Goal: Task Accomplishment & Management: Use online tool/utility

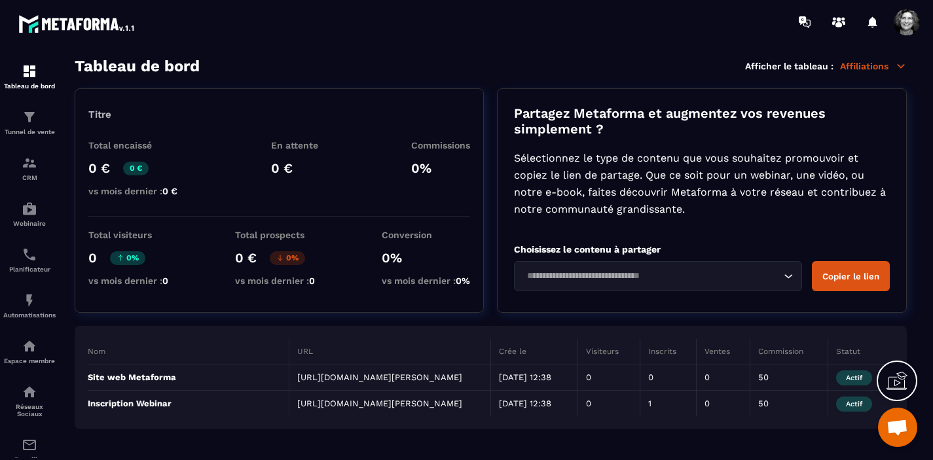
scroll to position [13226, 0]
click at [27, 217] on img at bounding box center [30, 209] width 16 height 16
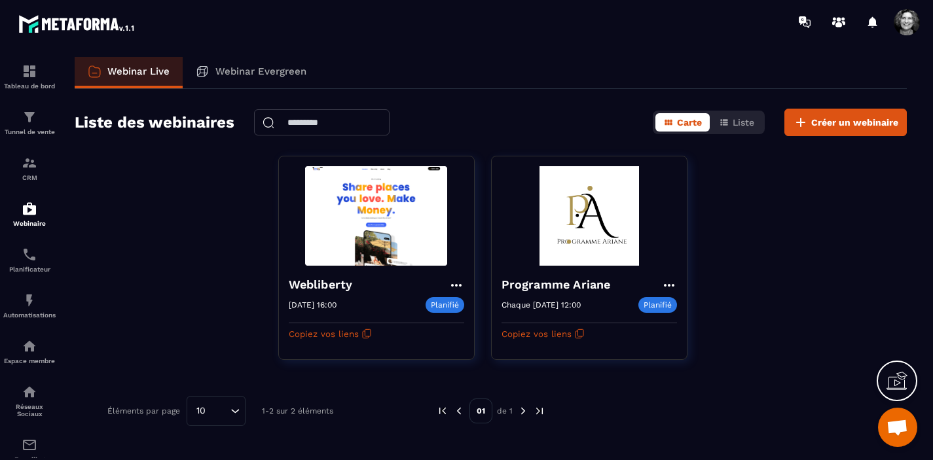
click at [894, 387] on icon at bounding box center [896, 380] width 21 height 21
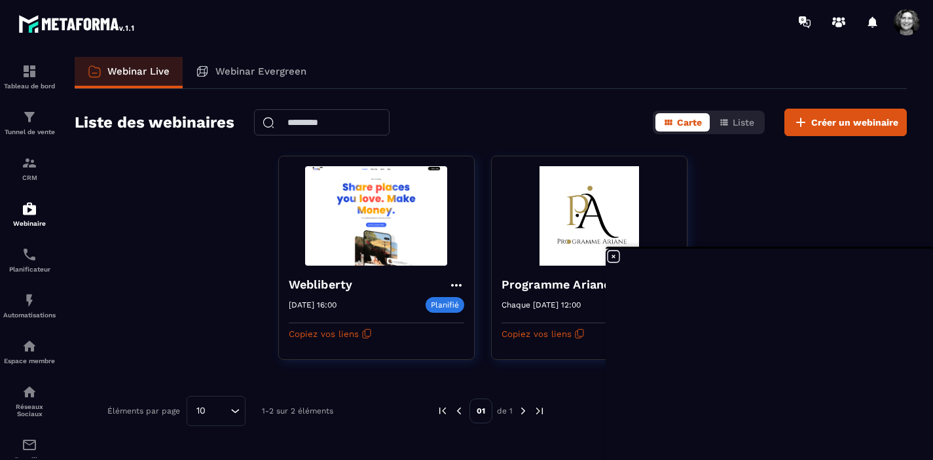
scroll to position [13226, 0]
click at [33, 124] on img at bounding box center [30, 117] width 16 height 16
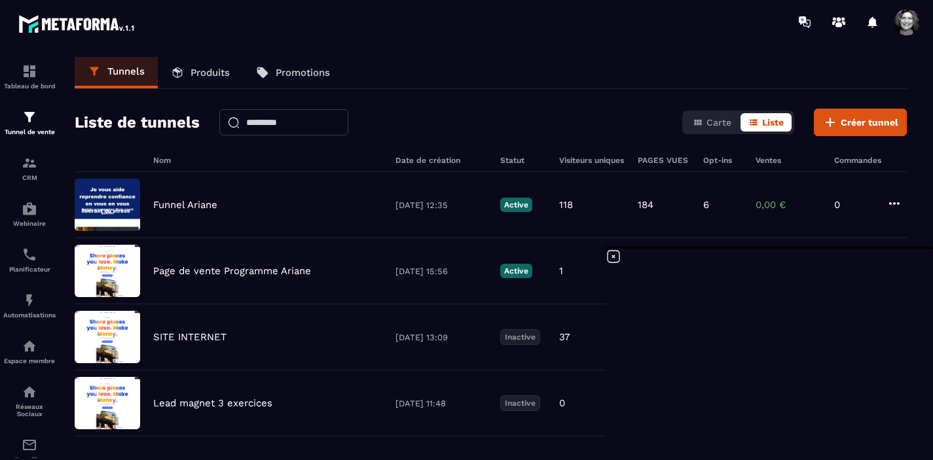
click at [614, 257] on icon at bounding box center [613, 257] width 12 height 12
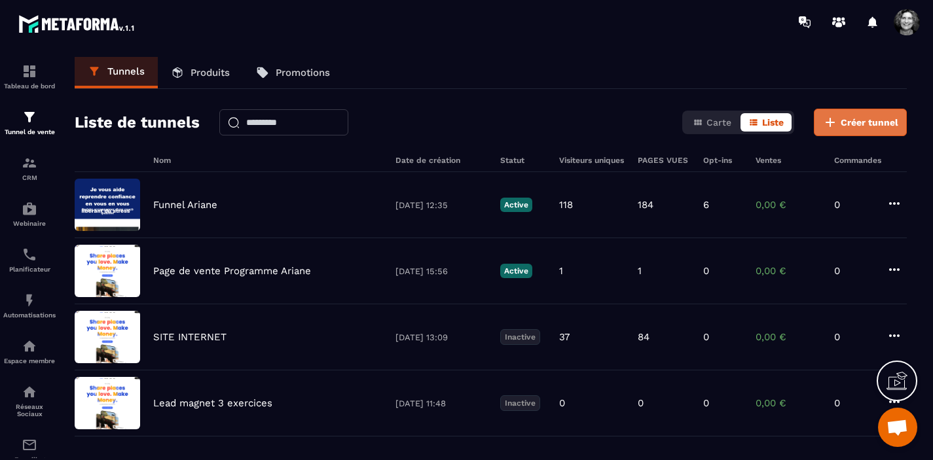
click at [882, 119] on span "Créer tunnel" at bounding box center [869, 122] width 58 height 13
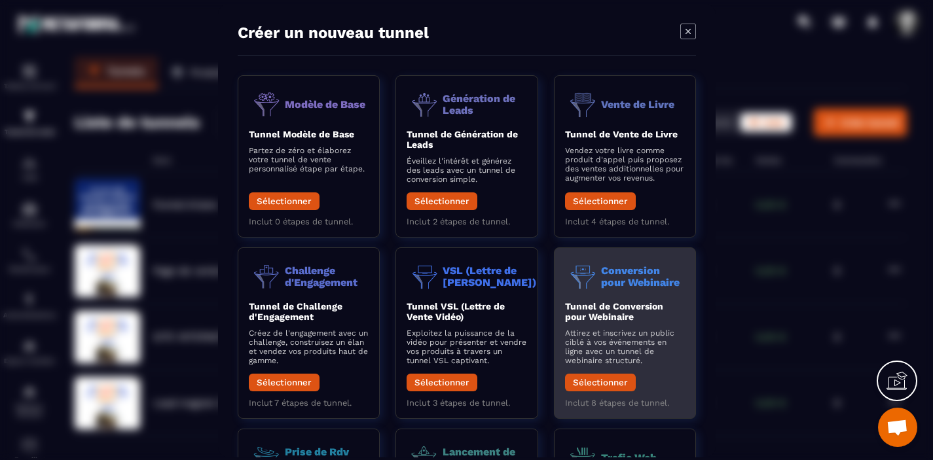
click at [601, 385] on button "Sélectionner" at bounding box center [599, 382] width 71 height 18
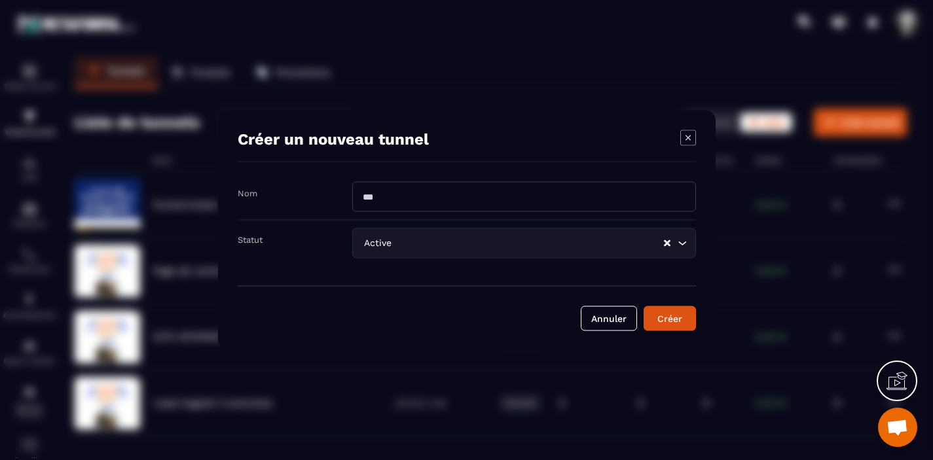
click at [363, 200] on input "Modal window" at bounding box center [524, 196] width 344 height 30
type input "*********"
click at [684, 243] on icon "Search for option" at bounding box center [681, 242] width 13 height 13
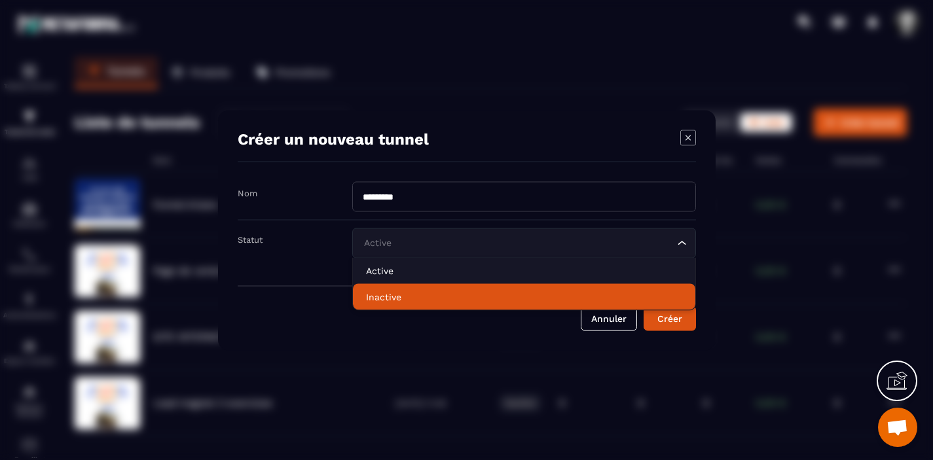
click at [485, 293] on p "Inactive" at bounding box center [524, 296] width 316 height 13
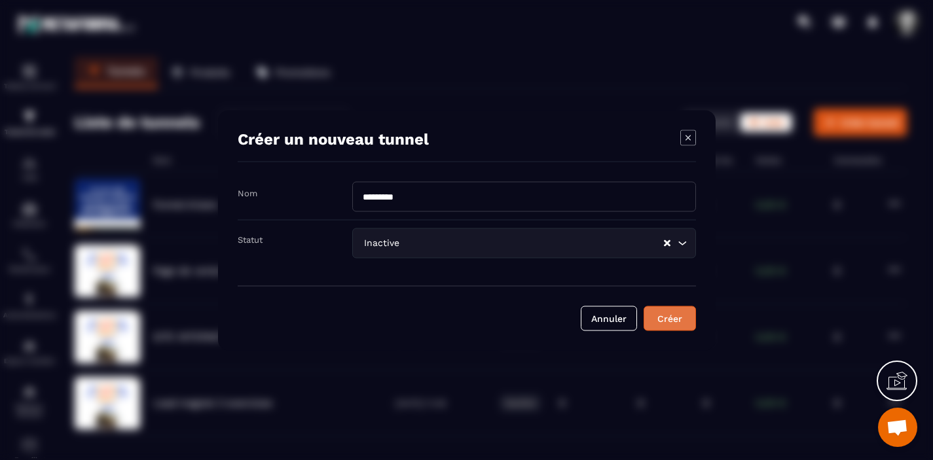
click at [675, 318] on div "Créer" at bounding box center [669, 318] width 35 height 13
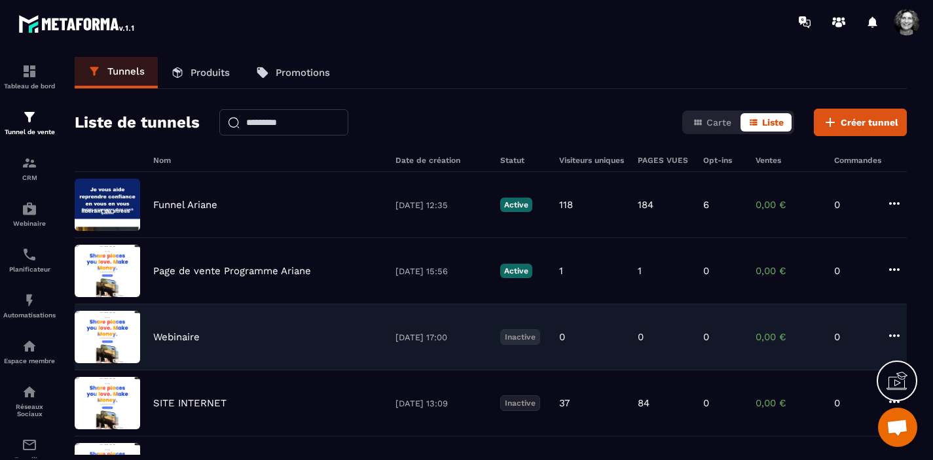
click at [260, 370] on div "Webinaire [DATE] 17:00 Inactive 0 0 0 0,00 € 0" at bounding box center [491, 403] width 832 height 66
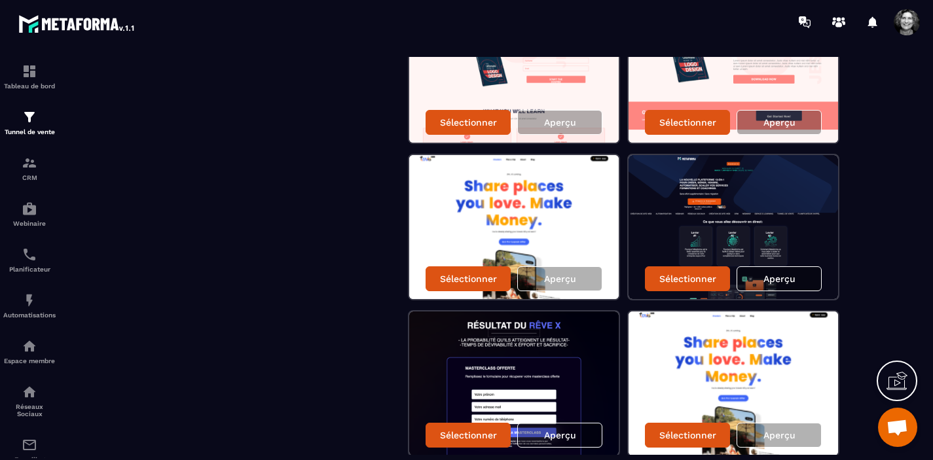
scroll to position [478, 0]
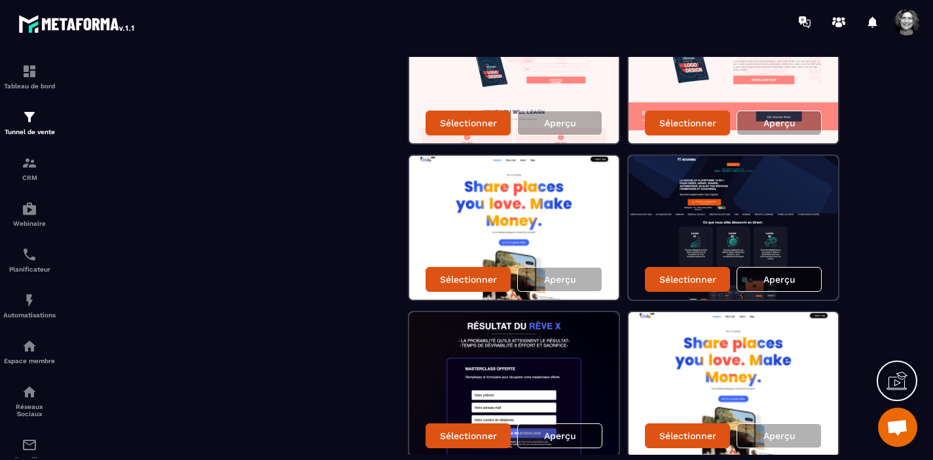
click at [782, 274] on p "Aperçu" at bounding box center [779, 279] width 32 height 10
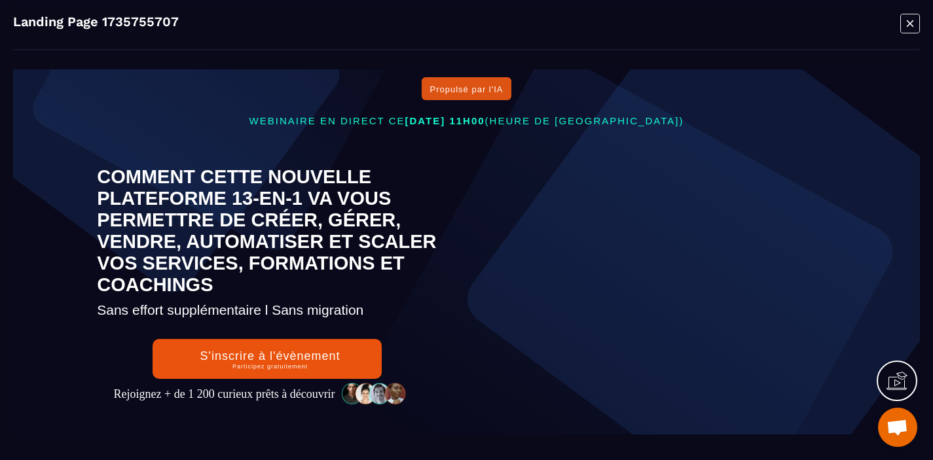
scroll to position [0, 0]
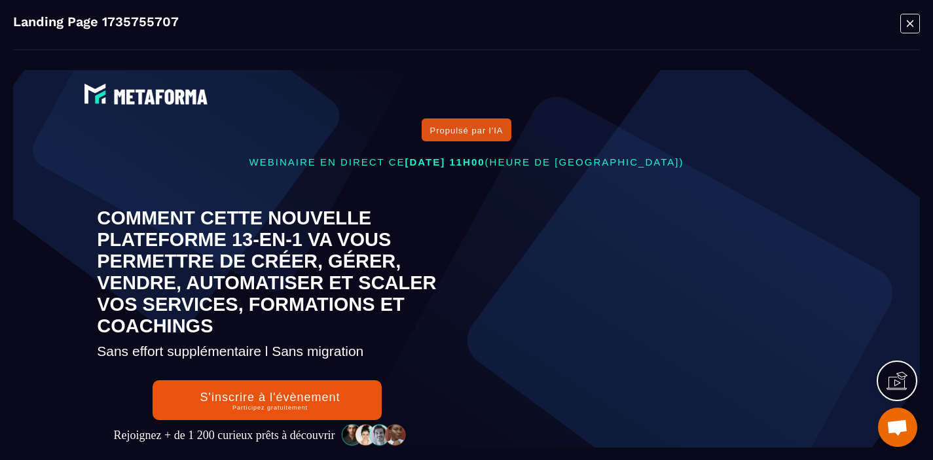
click at [916, 20] on icon "Modal window" at bounding box center [910, 23] width 20 height 20
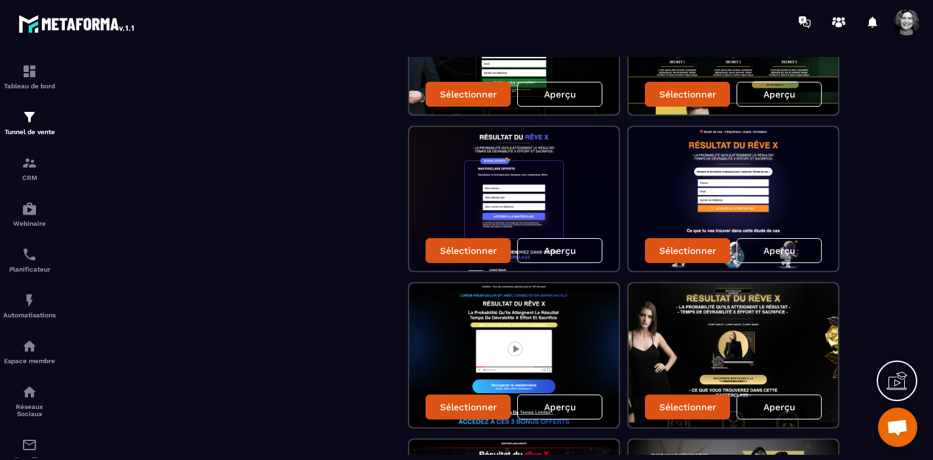
scroll to position [1605, 0]
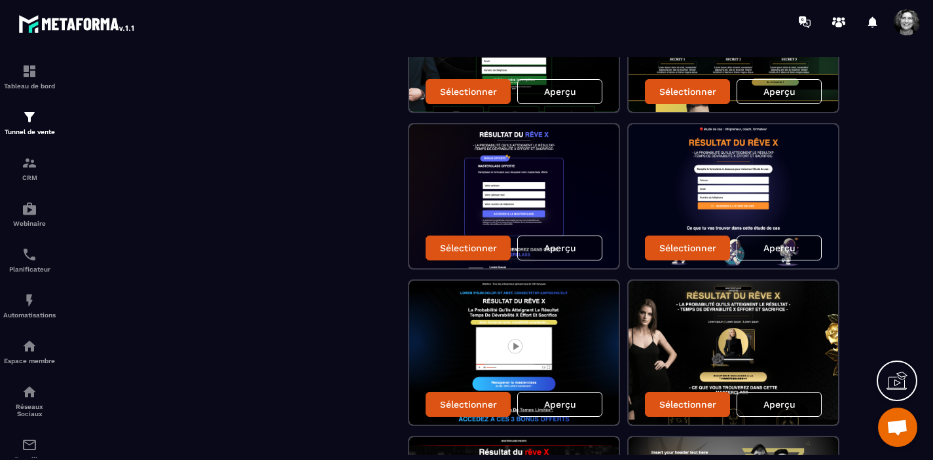
click at [782, 408] on p "Aperçu" at bounding box center [779, 404] width 32 height 10
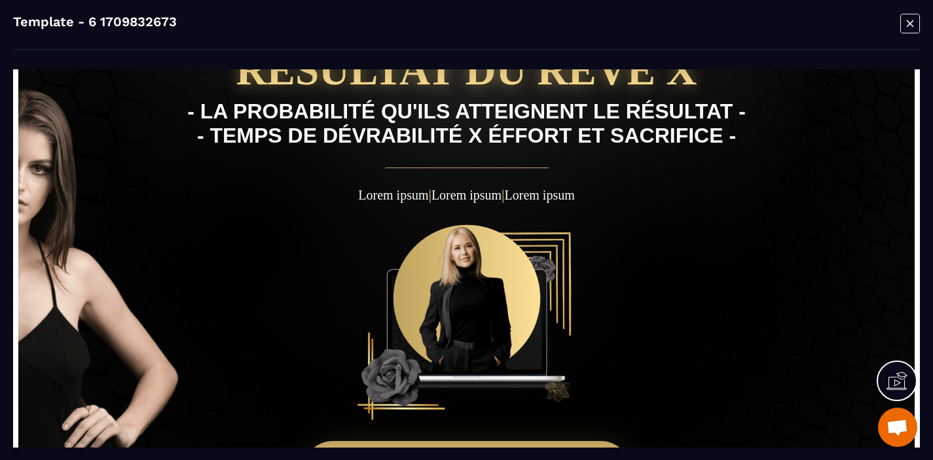
scroll to position [77, 0]
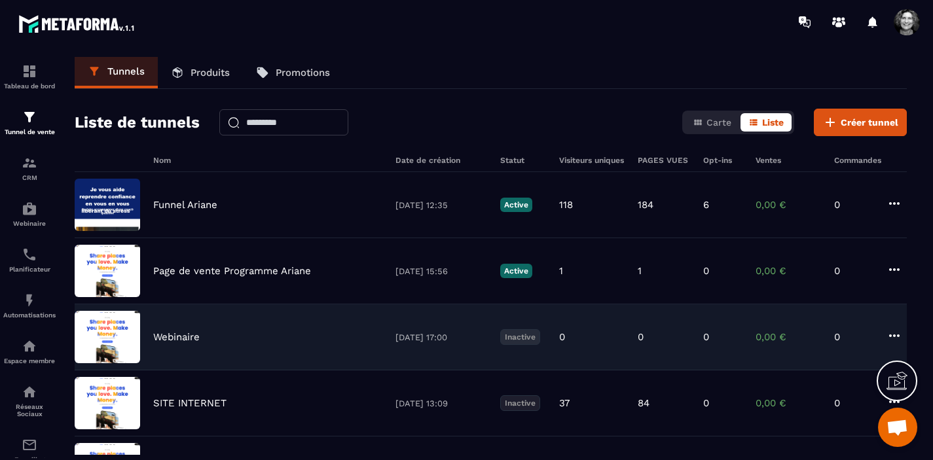
click at [245, 336] on div "Webinaire" at bounding box center [267, 337] width 229 height 12
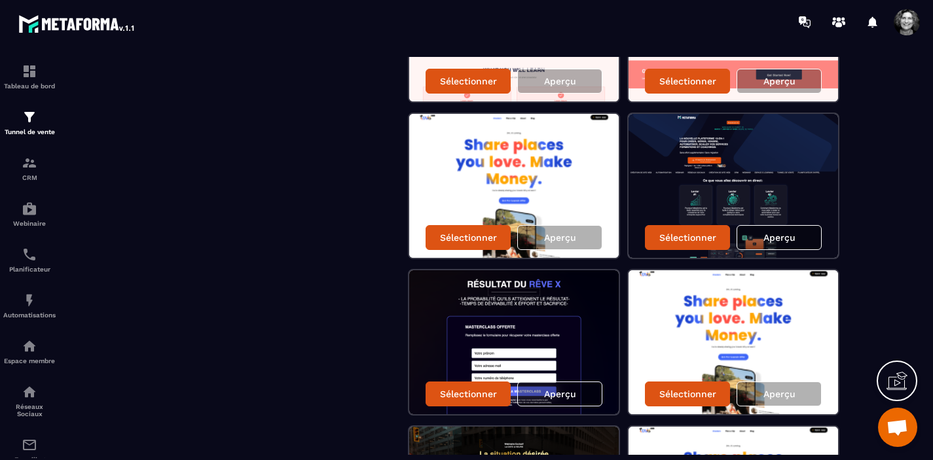
scroll to position [523, 0]
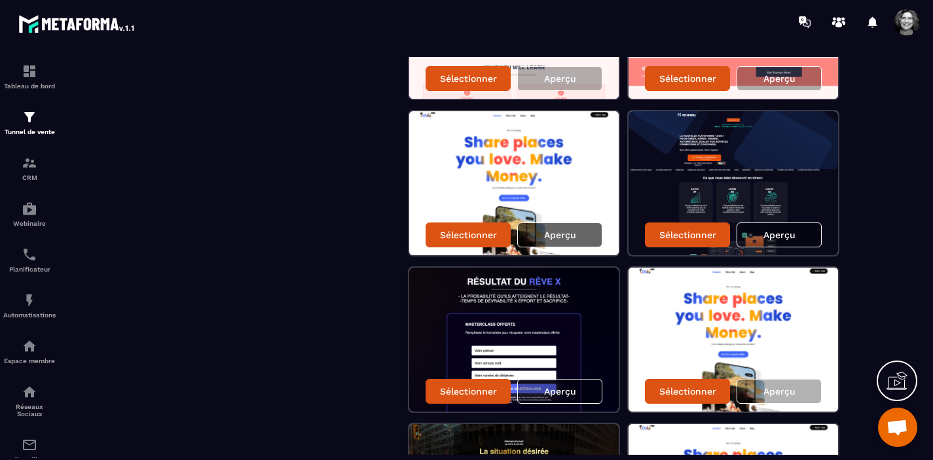
click at [557, 232] on p "Aperçu" at bounding box center [560, 235] width 32 height 10
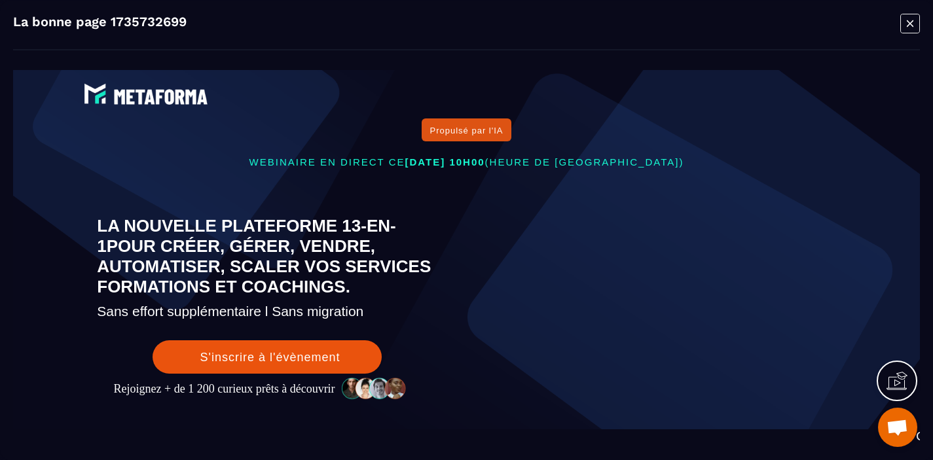
scroll to position [0, 0]
drag, startPoint x: 908, startPoint y: 27, endPoint x: 887, endPoint y: 7, distance: 29.6
click at [908, 27] on icon "Modal window" at bounding box center [910, 23] width 20 height 20
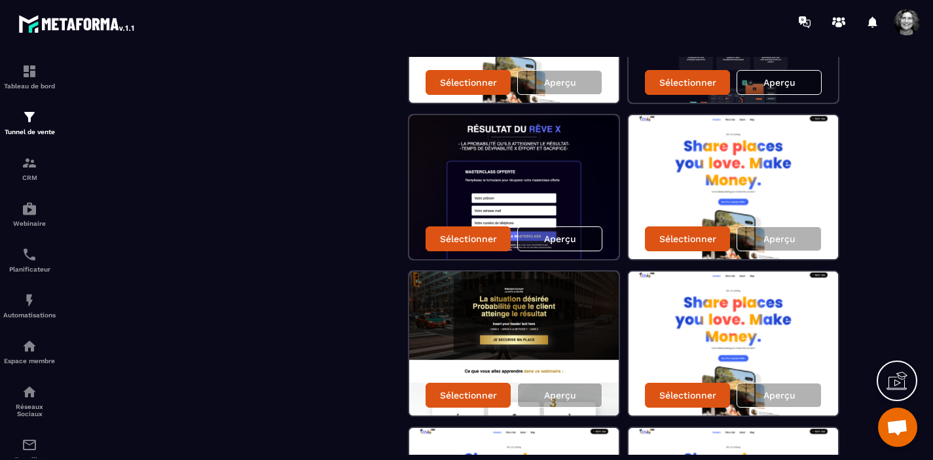
scroll to position [685, 0]
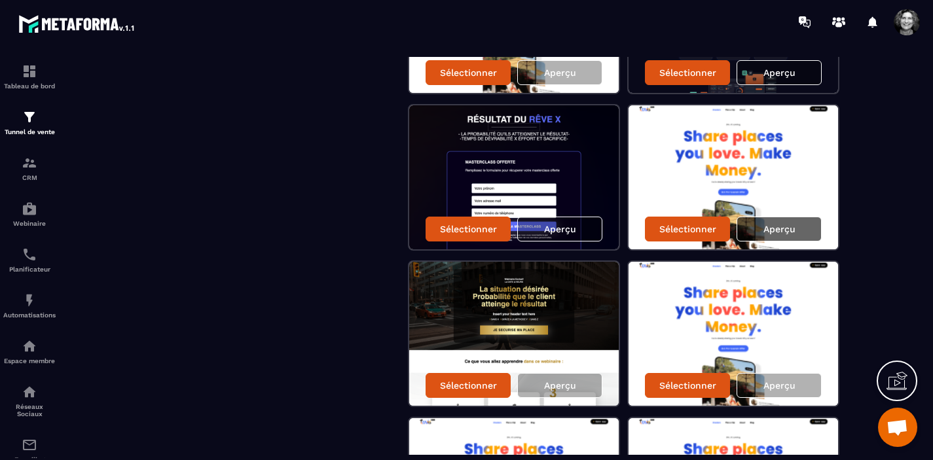
click at [792, 229] on p "Aperçu" at bounding box center [779, 229] width 32 height 10
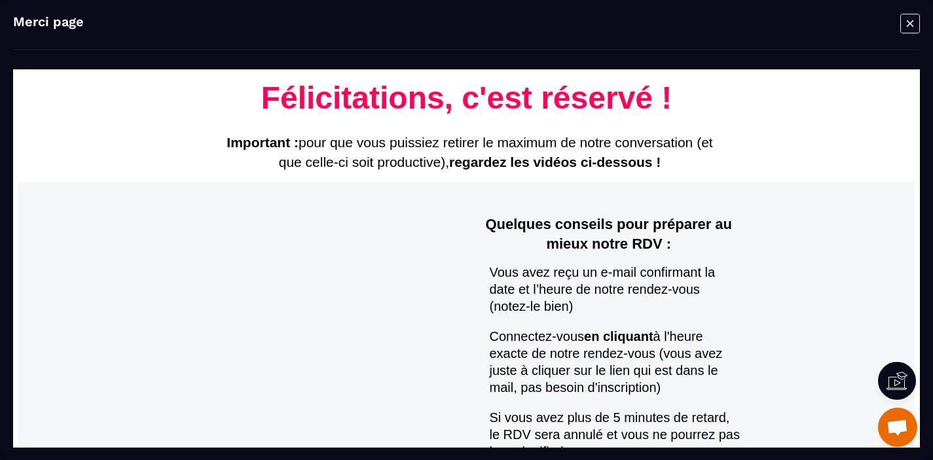
scroll to position [0, 0]
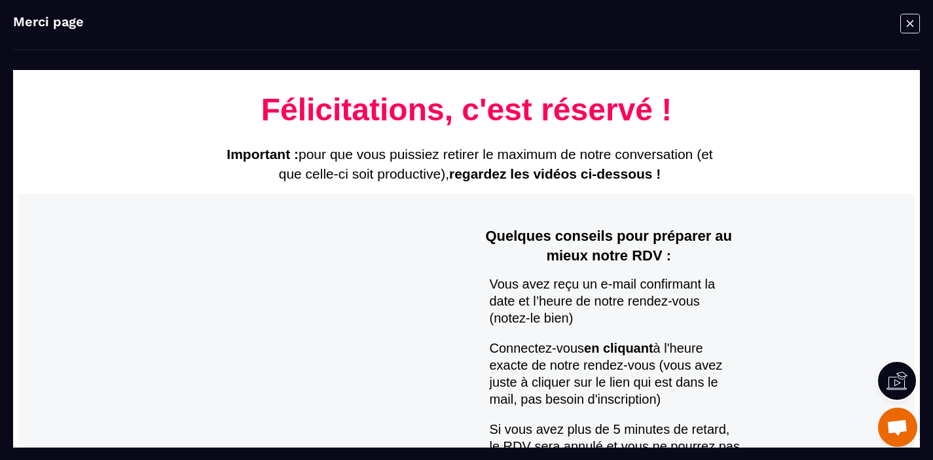
click at [911, 26] on icon "Modal window" at bounding box center [910, 23] width 20 height 20
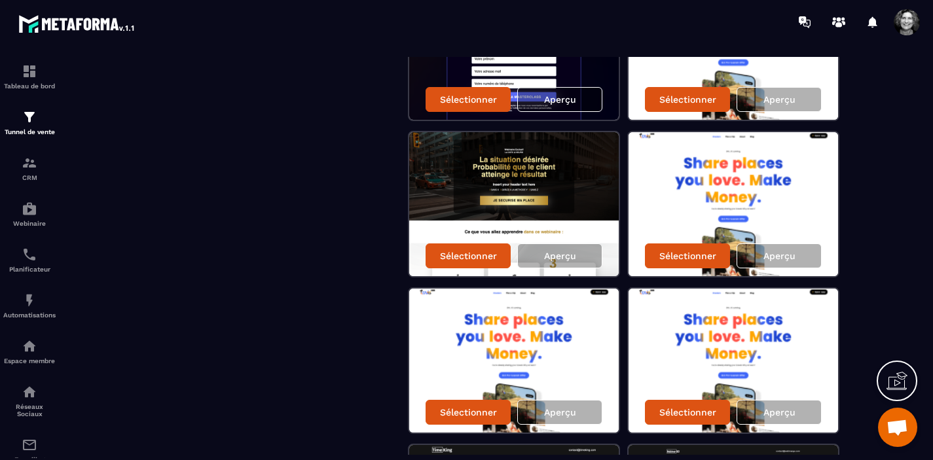
scroll to position [817, 0]
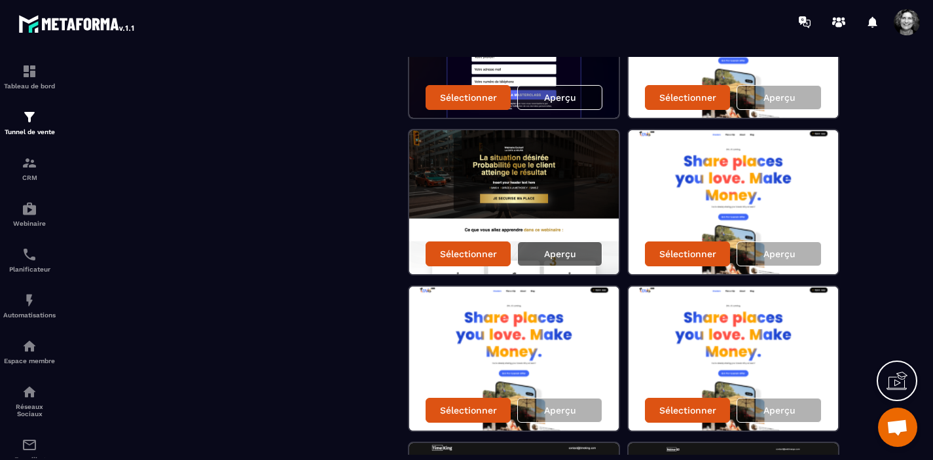
click at [558, 251] on p "Aperçu" at bounding box center [560, 254] width 32 height 10
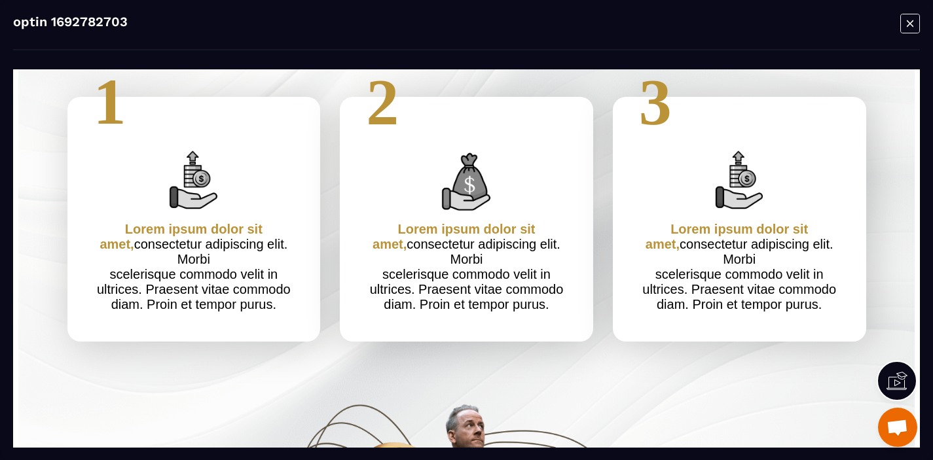
scroll to position [601, 0]
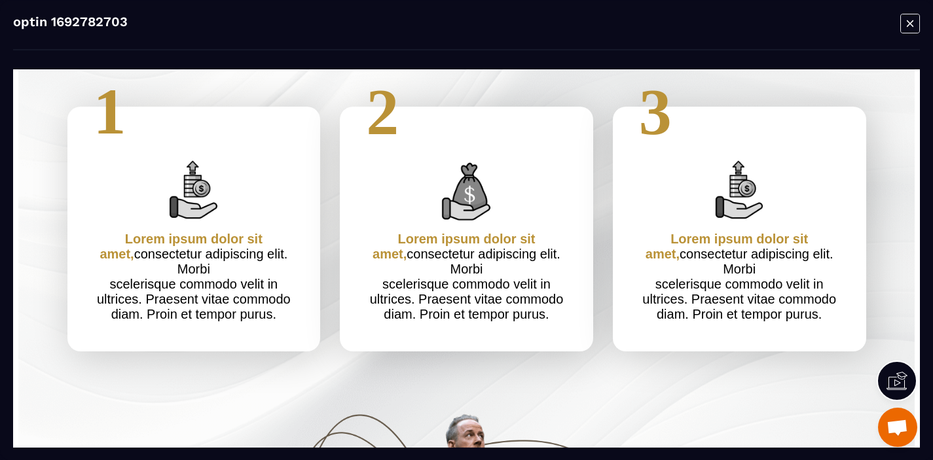
click at [910, 26] on icon "Modal window" at bounding box center [910, 23] width 20 height 20
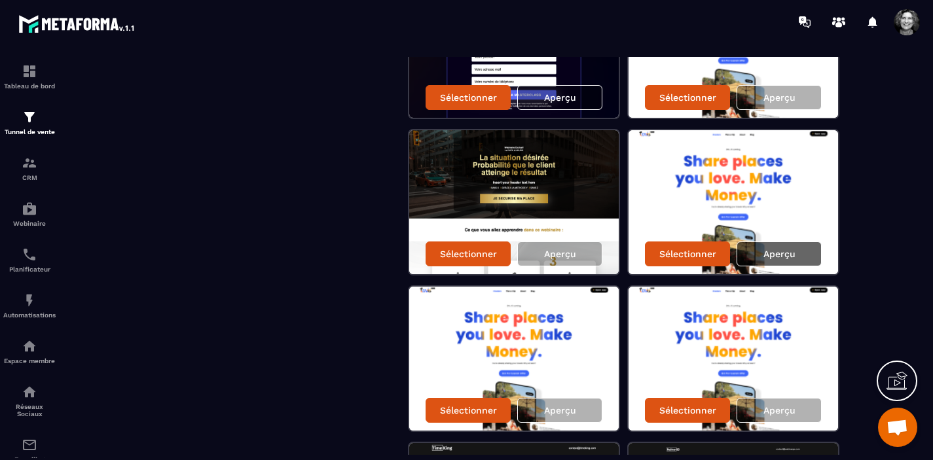
click at [777, 257] on p "Aperçu" at bounding box center [779, 254] width 32 height 10
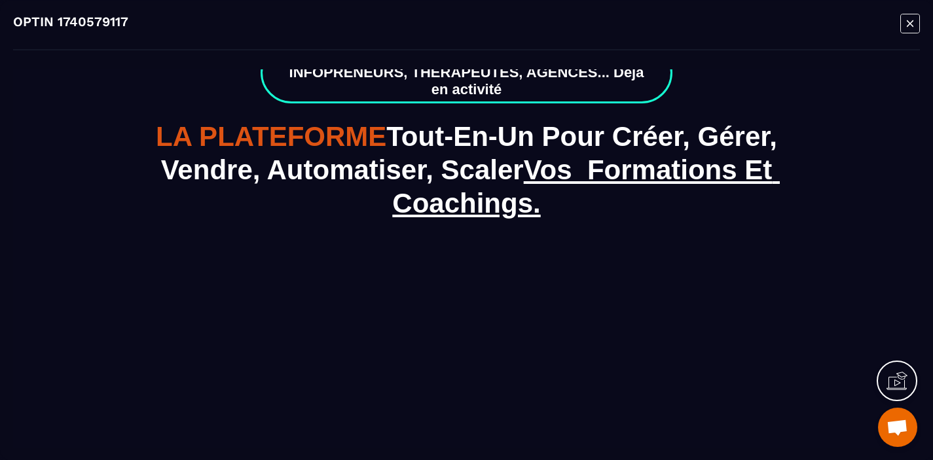
scroll to position [0, 0]
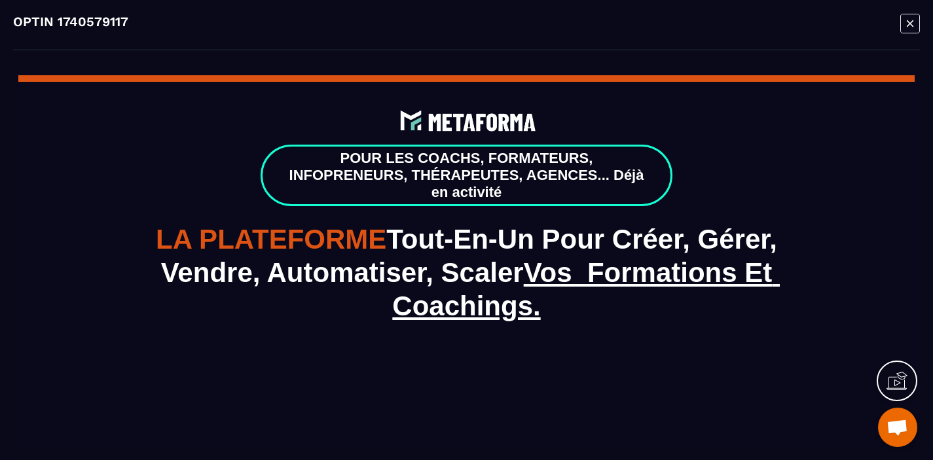
click at [908, 25] on icon "Modal window" at bounding box center [910, 23] width 20 height 20
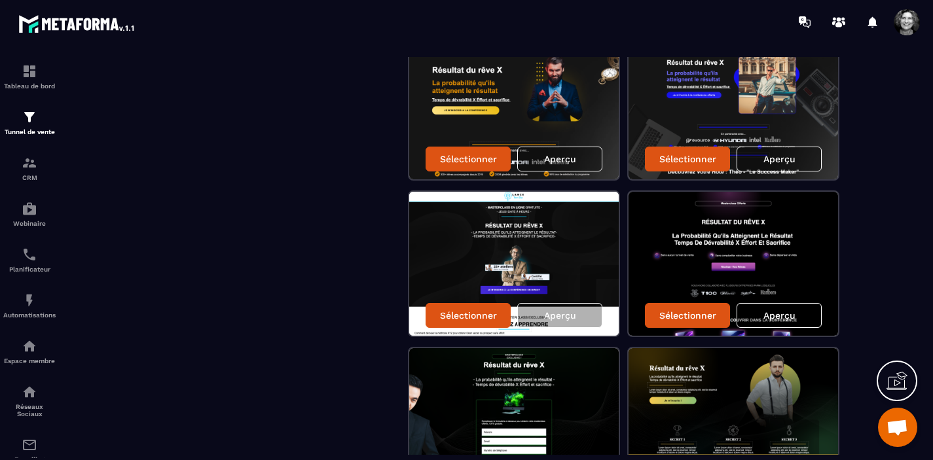
scroll to position [1226, 0]
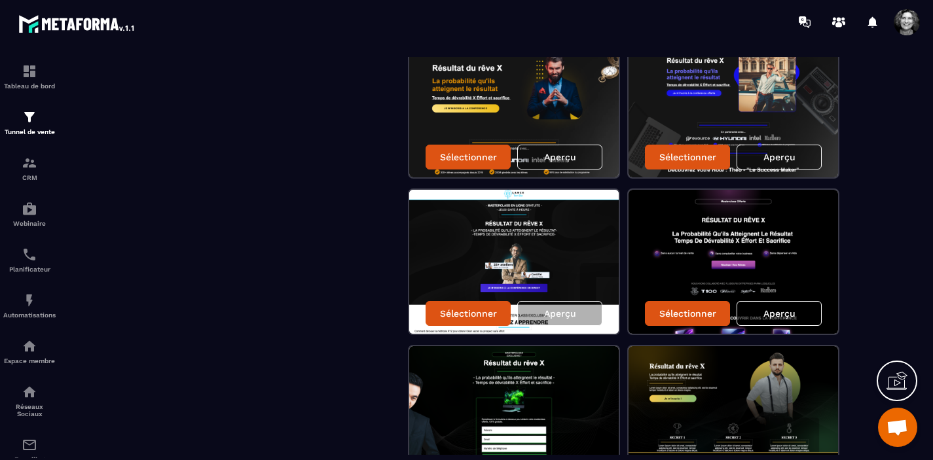
click at [778, 315] on p "Aperçu" at bounding box center [779, 313] width 32 height 10
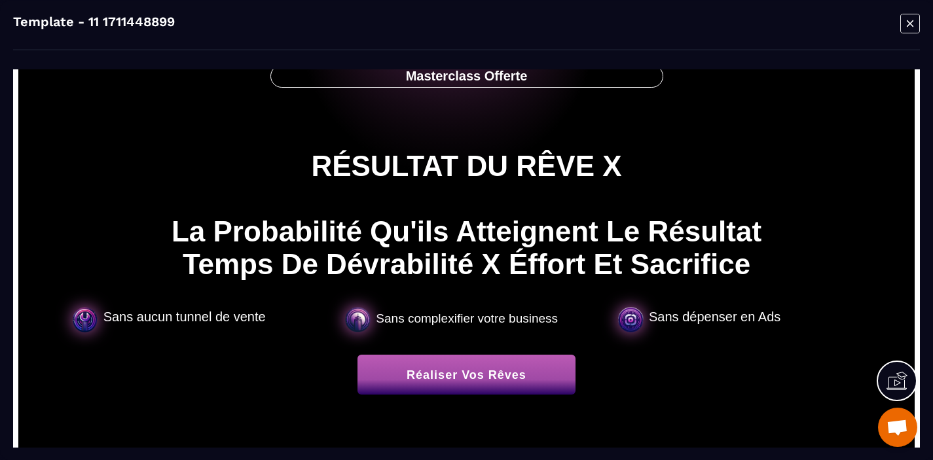
scroll to position [0, 0]
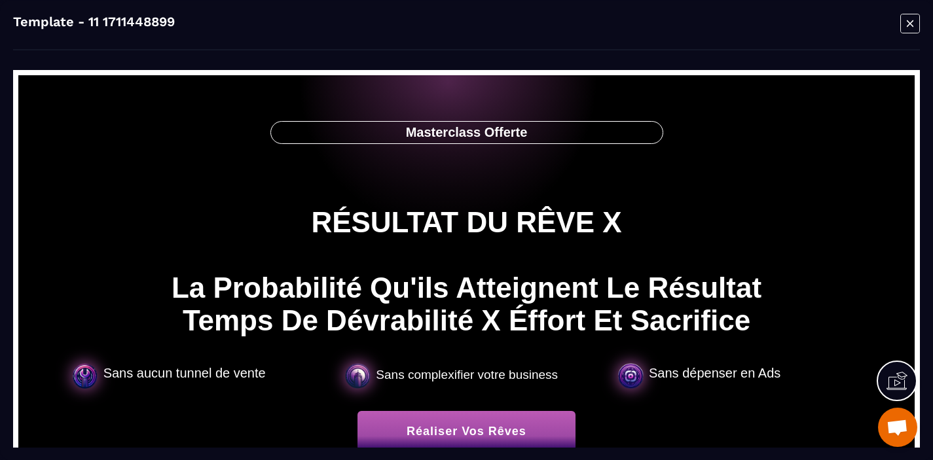
click at [914, 23] on icon "Modal window" at bounding box center [910, 23] width 20 height 20
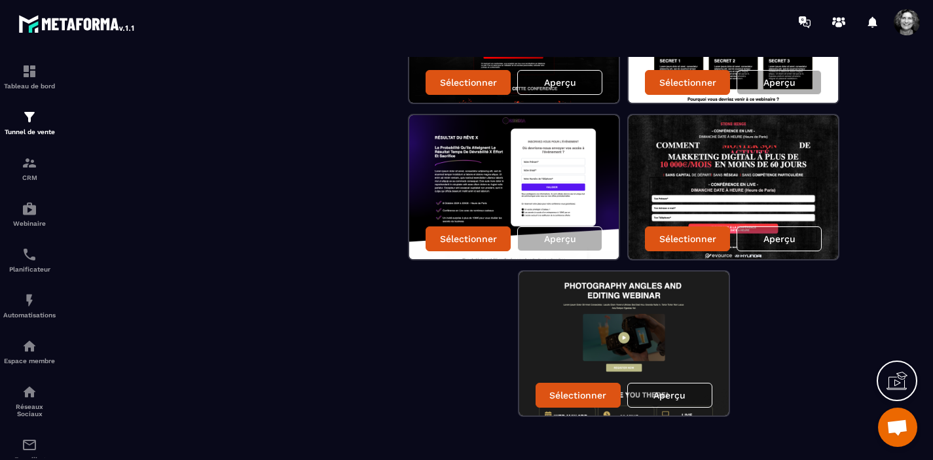
scroll to position [2098, 0]
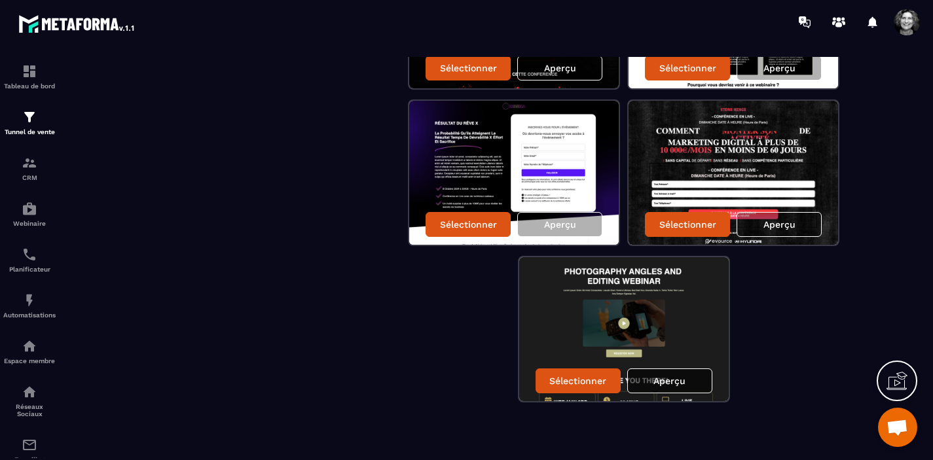
click at [681, 383] on p "Aperçu" at bounding box center [669, 381] width 32 height 10
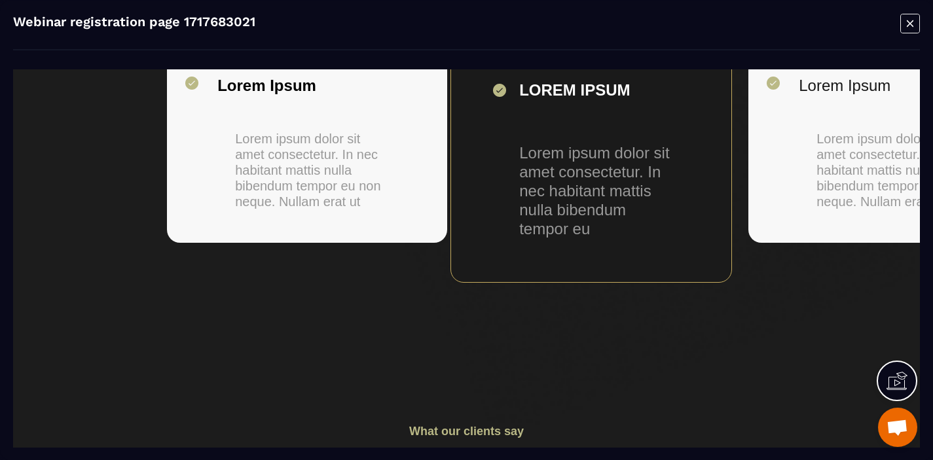
scroll to position [983, 0]
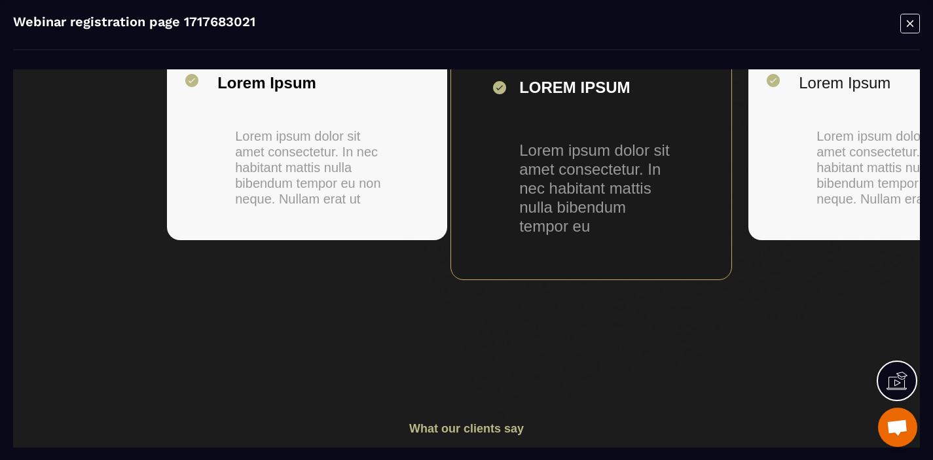
click at [912, 27] on icon "Modal window" at bounding box center [910, 23] width 20 height 20
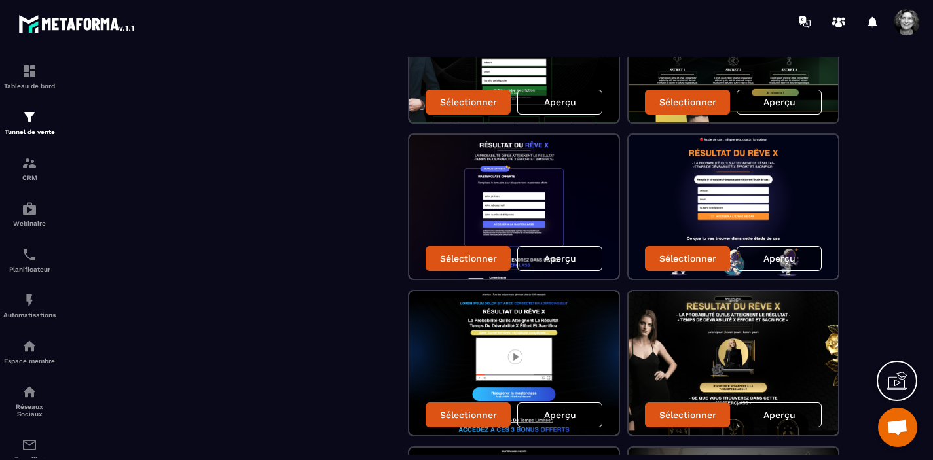
scroll to position [1592, 0]
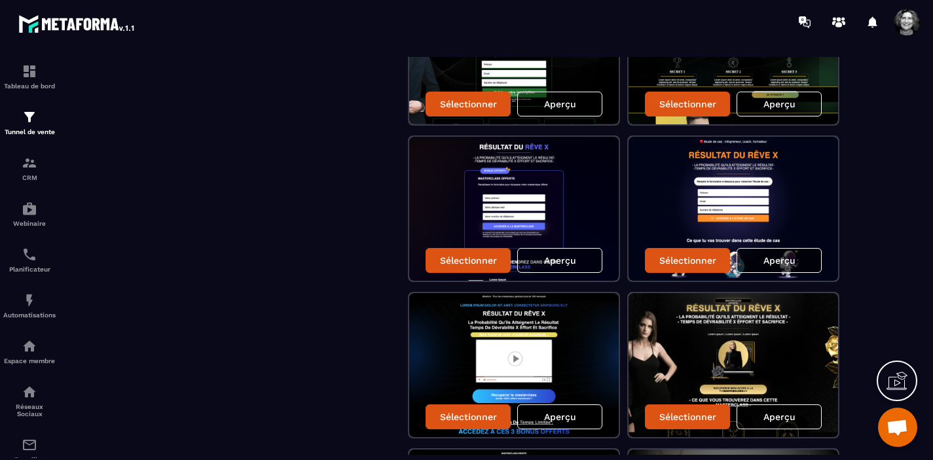
click at [760, 263] on div "Aperçu" at bounding box center [778, 260] width 85 height 25
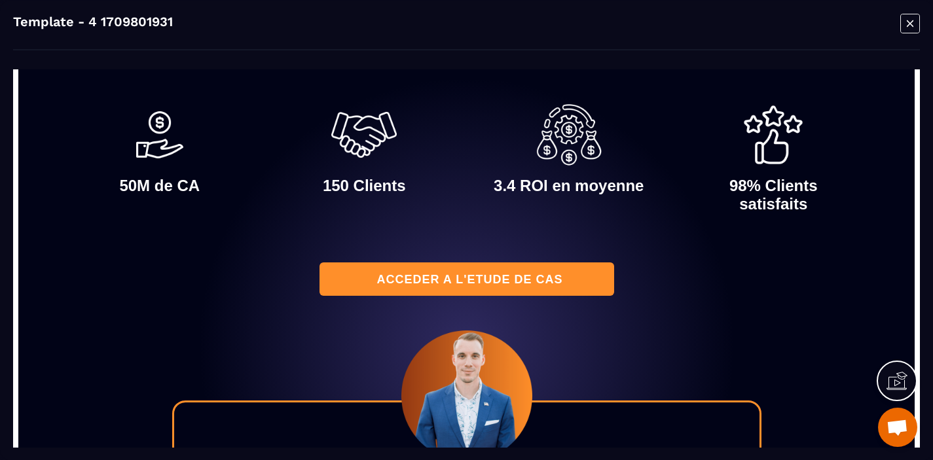
scroll to position [845, 0]
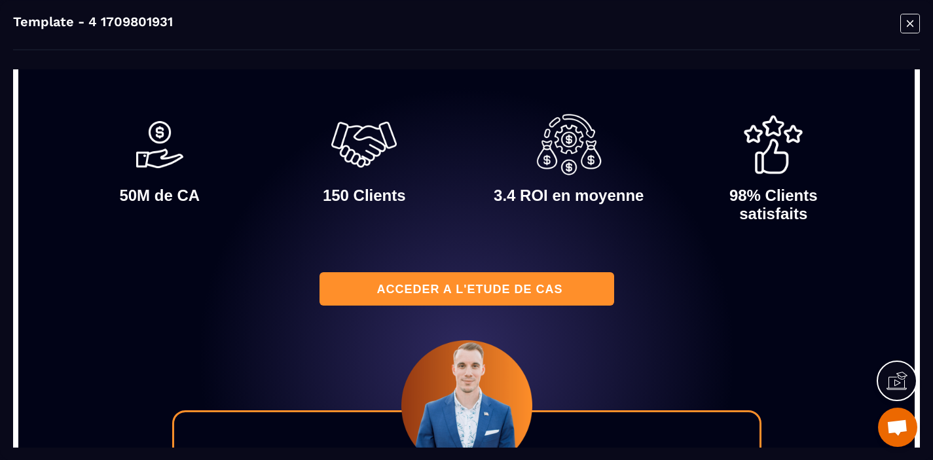
click at [560, 150] on img at bounding box center [568, 144] width 65 height 65
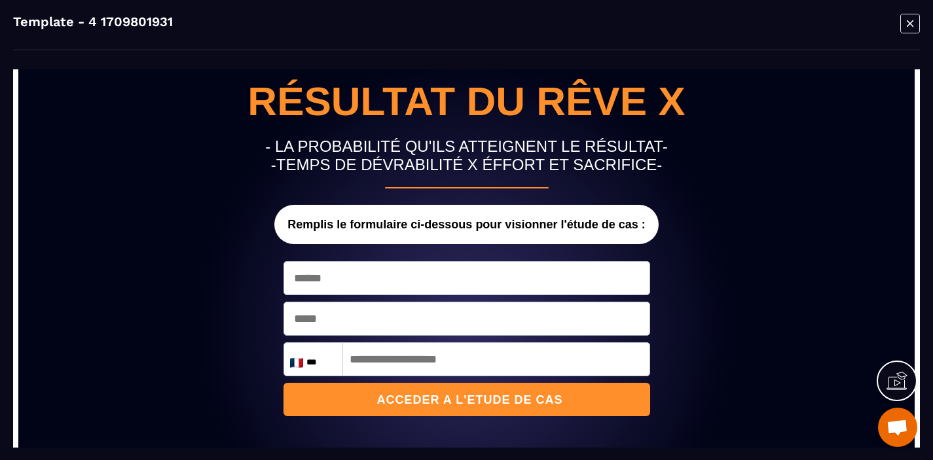
scroll to position [0, 0]
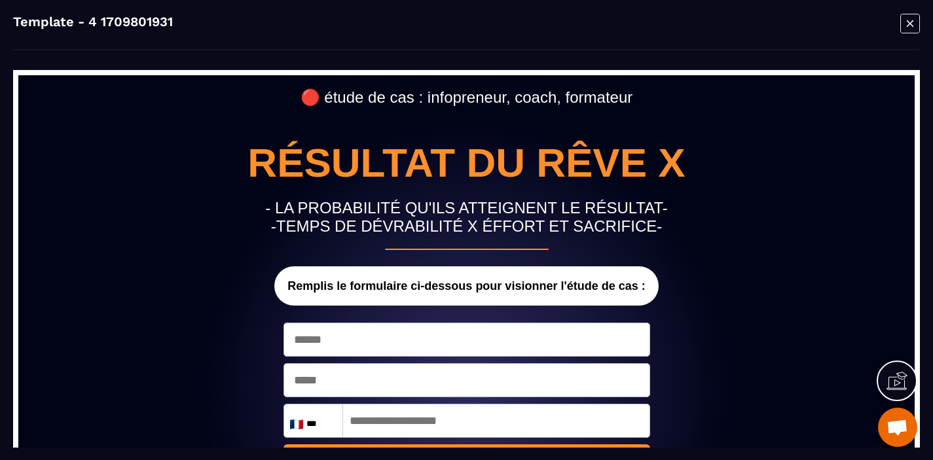
click at [904, 26] on icon "Modal window" at bounding box center [910, 23] width 20 height 20
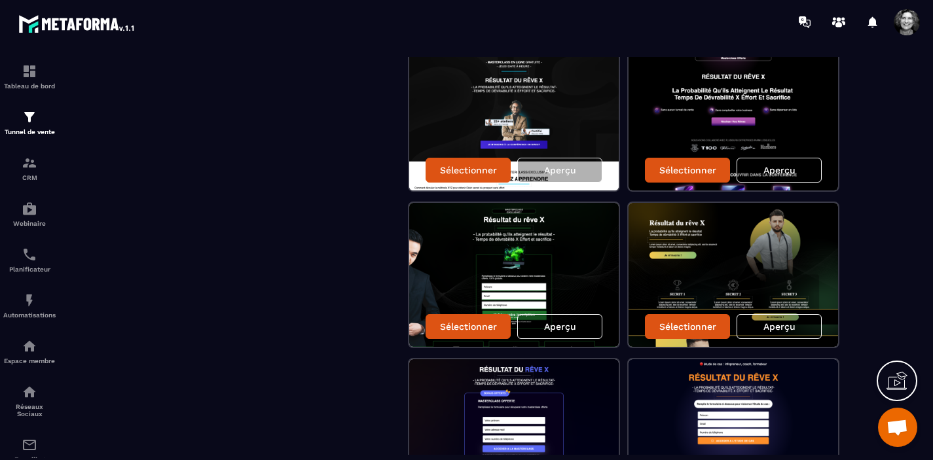
scroll to position [1369, 0]
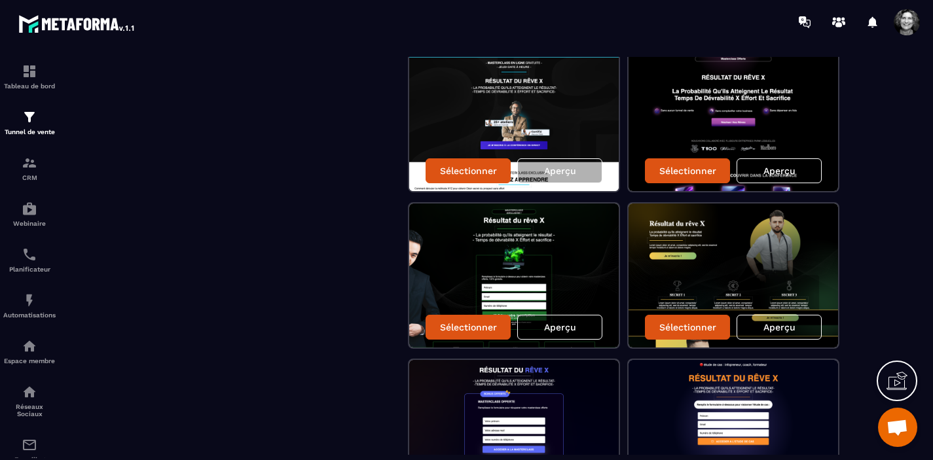
click at [553, 333] on div "Aperçu" at bounding box center [559, 327] width 85 height 25
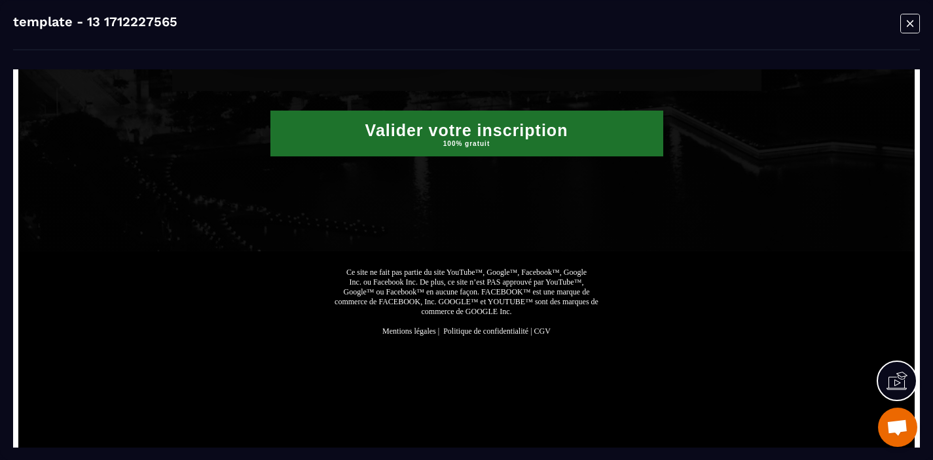
scroll to position [1804, 0]
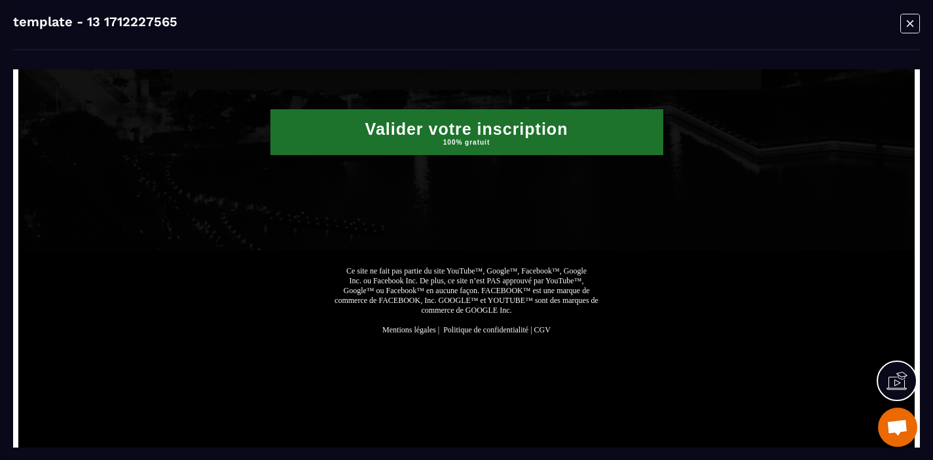
click at [910, 24] on icon "Modal window" at bounding box center [909, 23] width 7 height 7
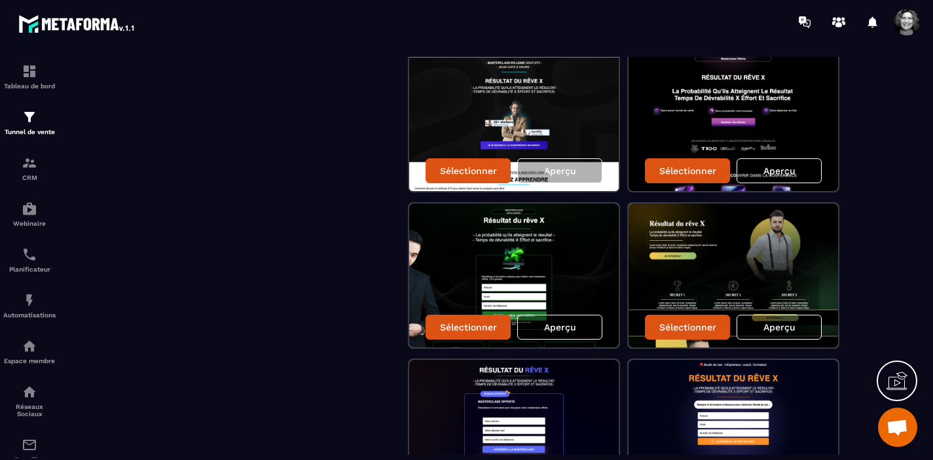
click at [766, 333] on div "Aperçu" at bounding box center [778, 327] width 85 height 25
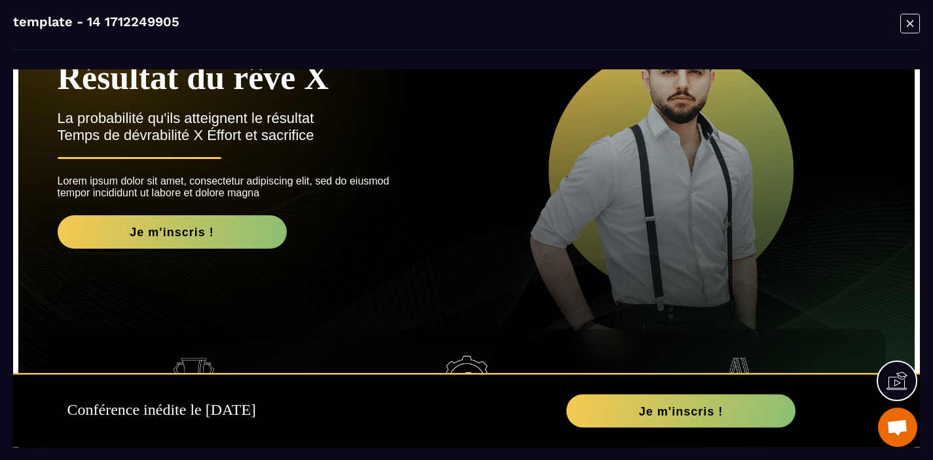
scroll to position [0, 0]
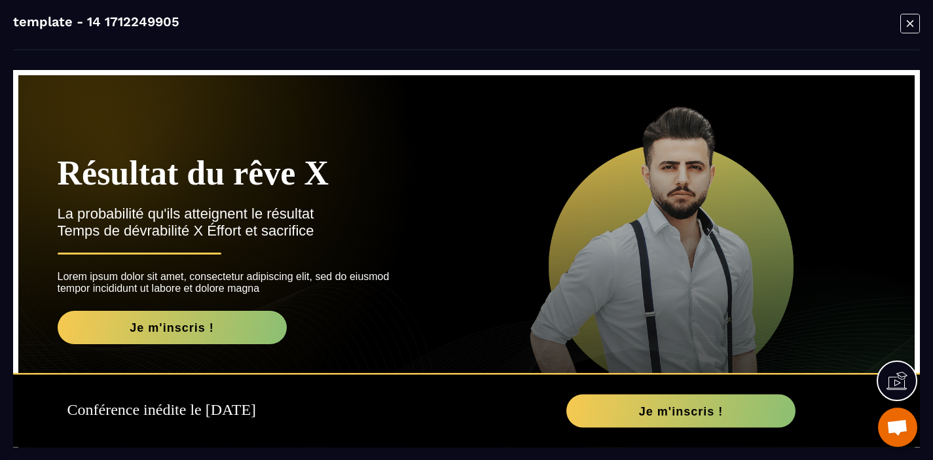
click at [906, 26] on icon "Modal window" at bounding box center [909, 23] width 7 height 7
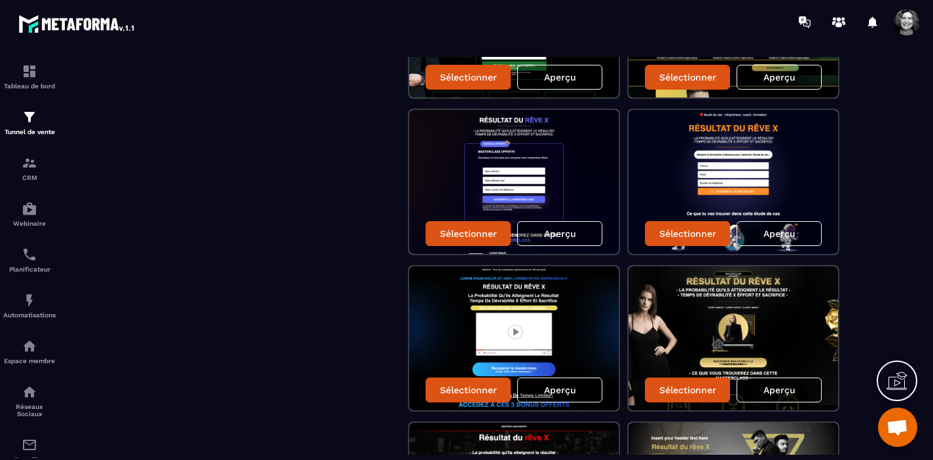
scroll to position [1663, 0]
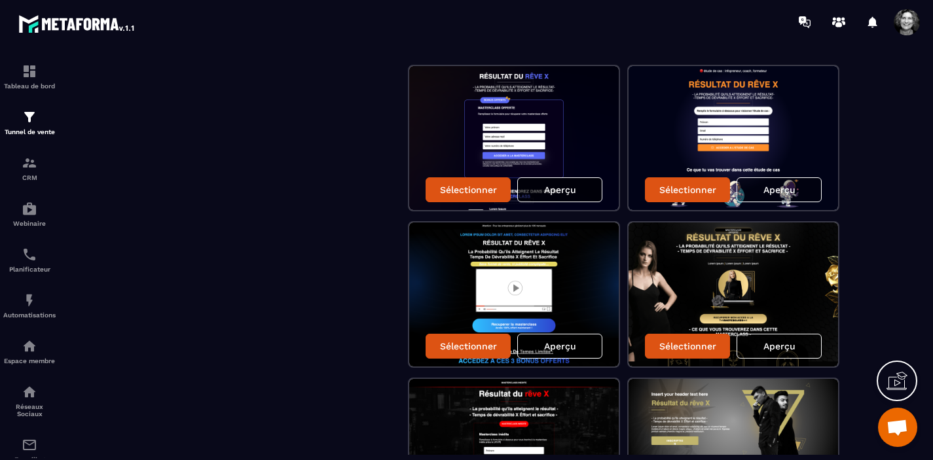
click at [577, 190] on div "Aperçu" at bounding box center [559, 189] width 85 height 25
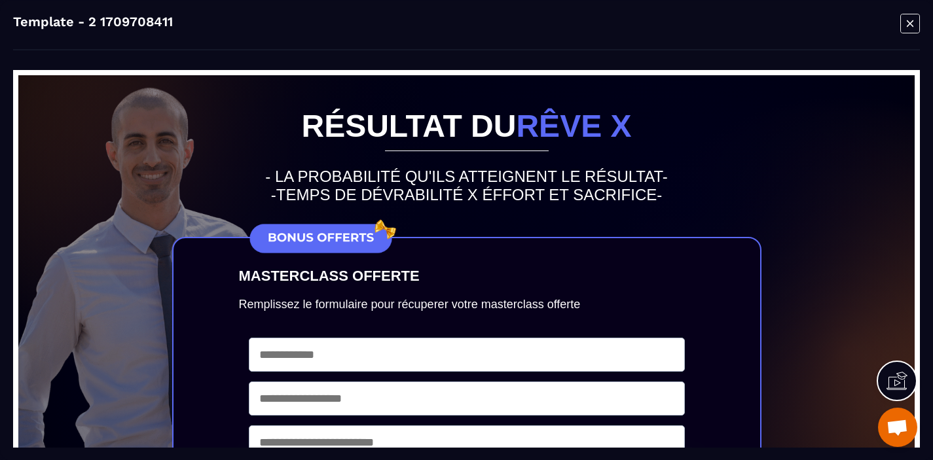
scroll to position [0, 0]
click at [907, 21] on icon "Modal window" at bounding box center [909, 23] width 7 height 7
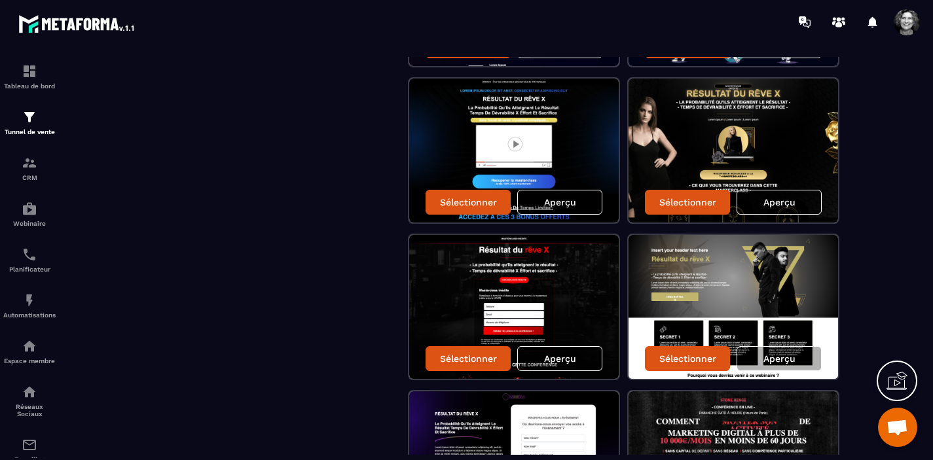
scroll to position [1812, 0]
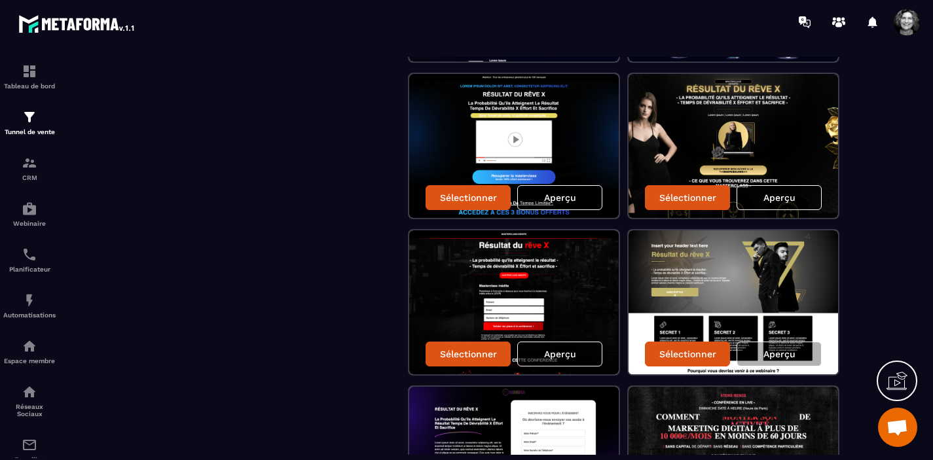
click at [559, 351] on p "Aperçu" at bounding box center [560, 354] width 32 height 10
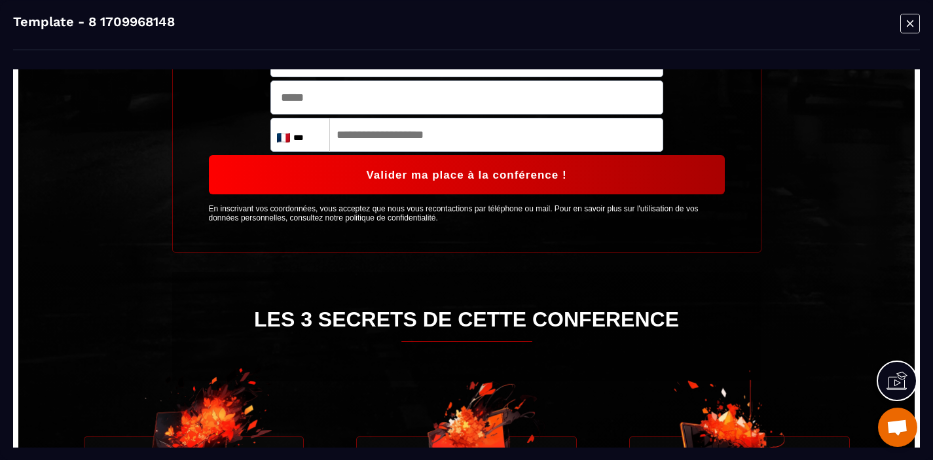
scroll to position [340, 0]
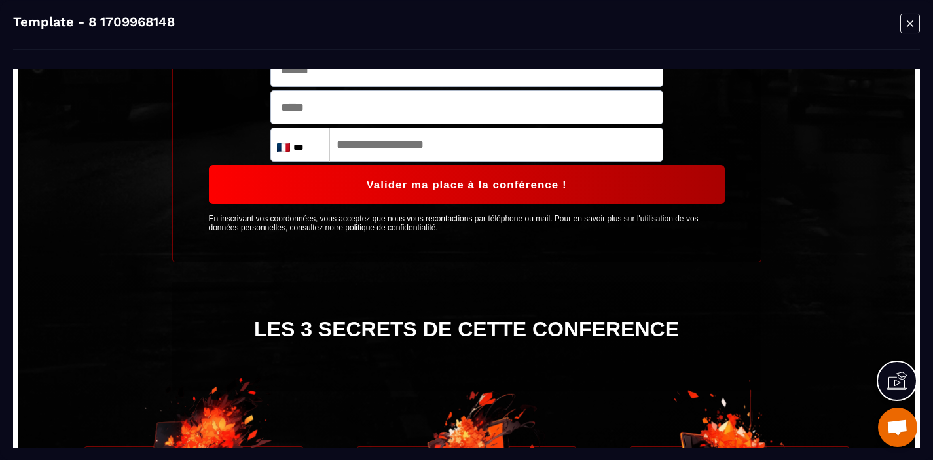
click at [912, 24] on icon "Modal window" at bounding box center [910, 23] width 20 height 20
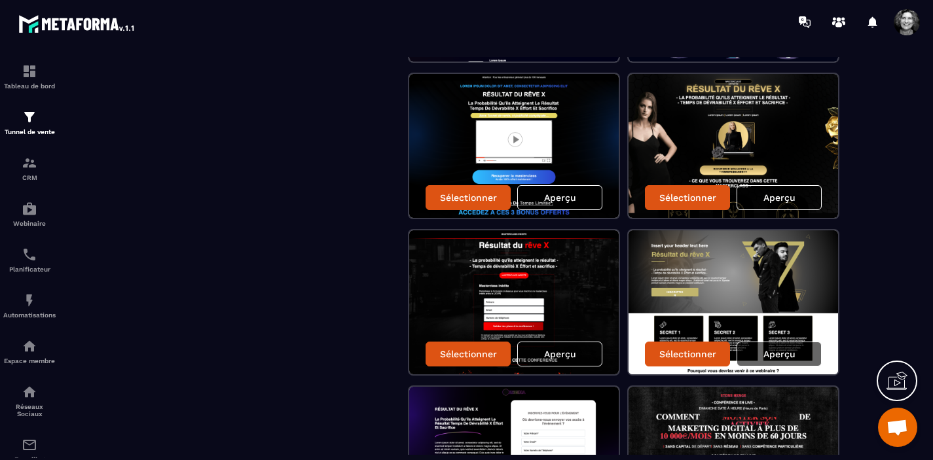
click at [774, 358] on p "Aperçu" at bounding box center [779, 354] width 32 height 10
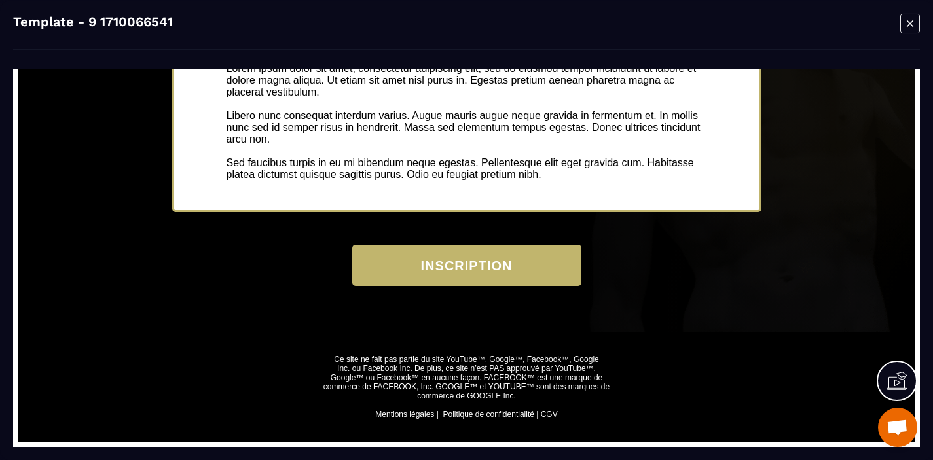
scroll to position [1226, 0]
click at [906, 25] on icon "Modal window" at bounding box center [910, 23] width 20 height 20
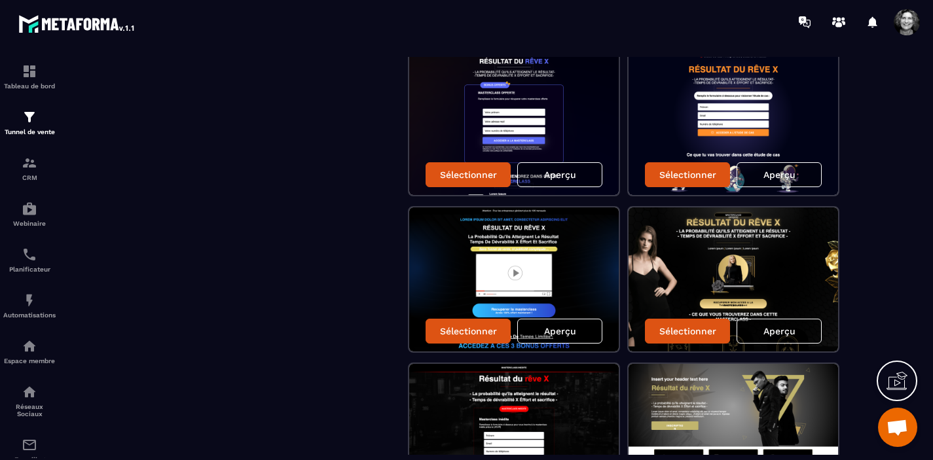
scroll to position [1675, 0]
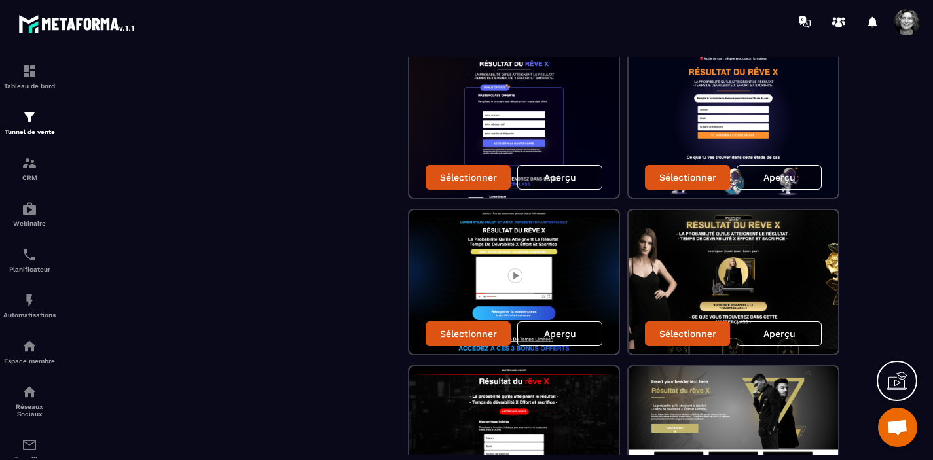
click at [904, 428] on span "Ouvrir le chat" at bounding box center [897, 429] width 22 height 18
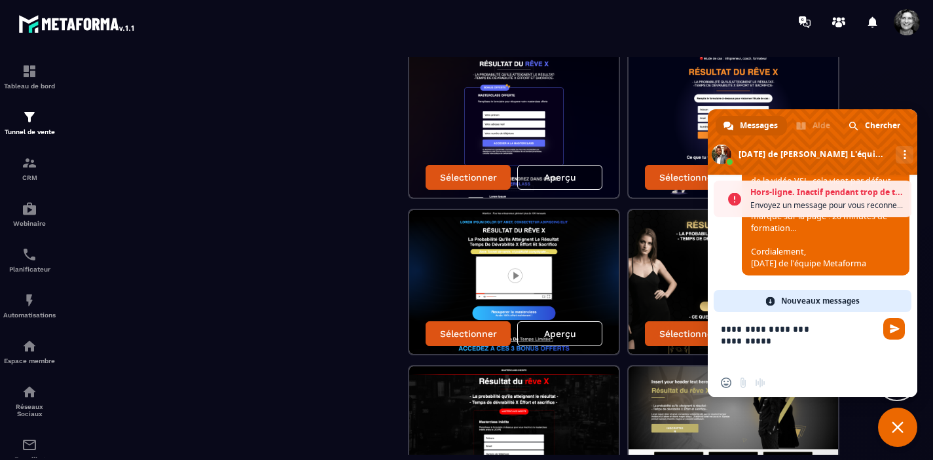
scroll to position [0, 0]
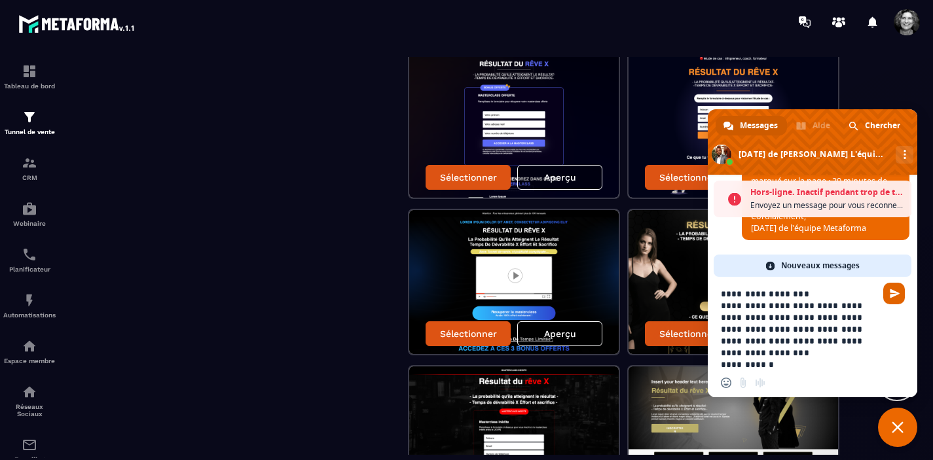
type textarea "**********"
click at [891, 296] on span "Envoyer" at bounding box center [894, 294] width 10 height 10
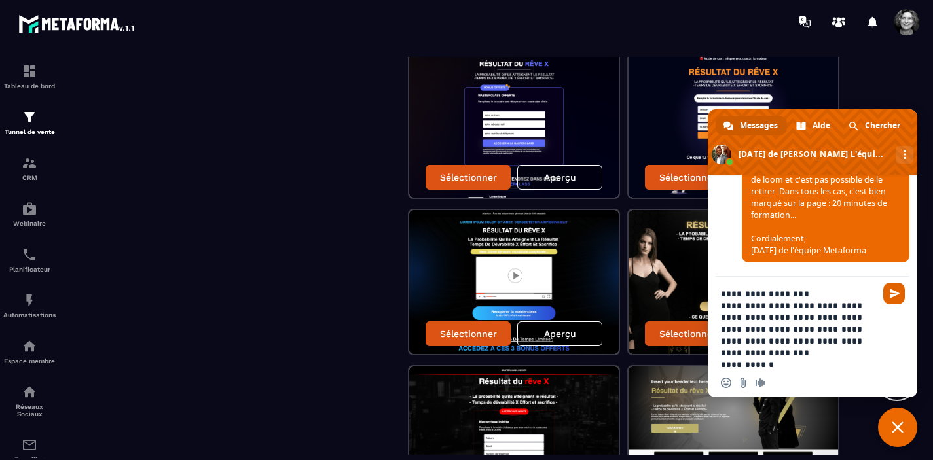
scroll to position [13565, 0]
click at [891, 296] on span "Envoyer" at bounding box center [894, 294] width 10 height 10
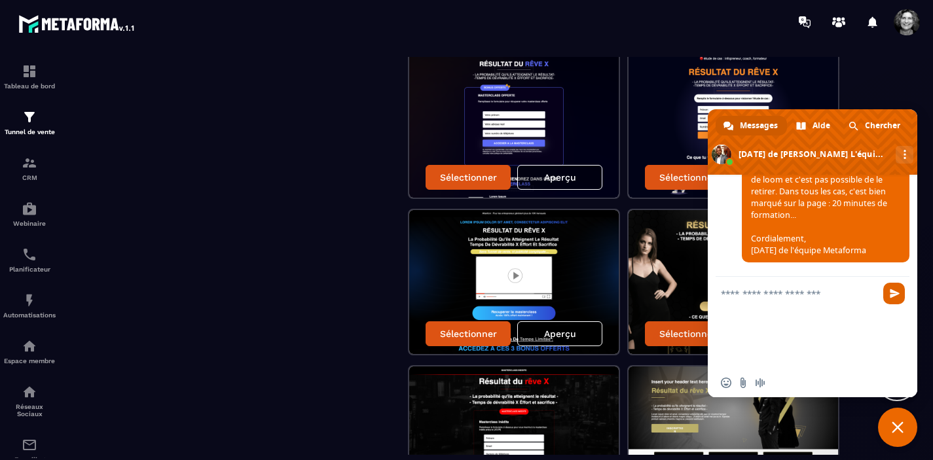
scroll to position [13638, 0]
